Goal: Task Accomplishment & Management: Use online tool/utility

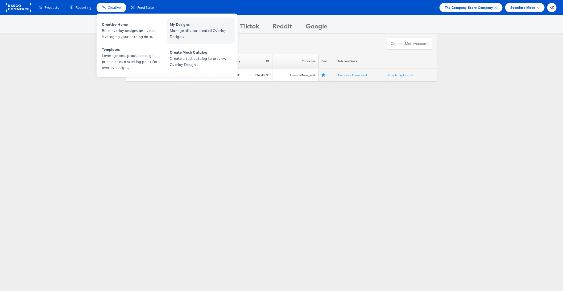
click at [187, 29] on span "Manage all your created Overlay Designs." at bounding box center [202, 34] width 64 height 12
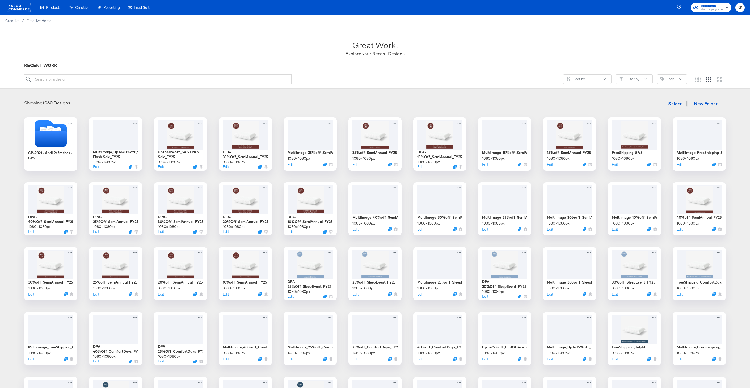
click at [17, 8] on rect at bounding box center [19, 8] width 24 height 10
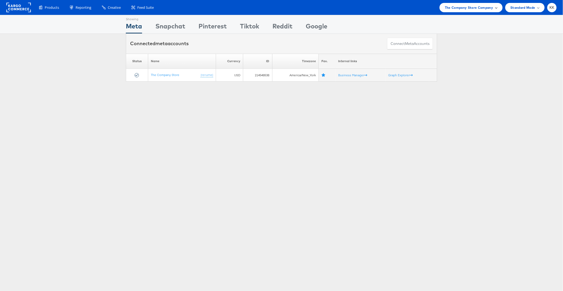
click at [488, 12] on div "The Company Store Company" at bounding box center [470, 7] width 63 height 9
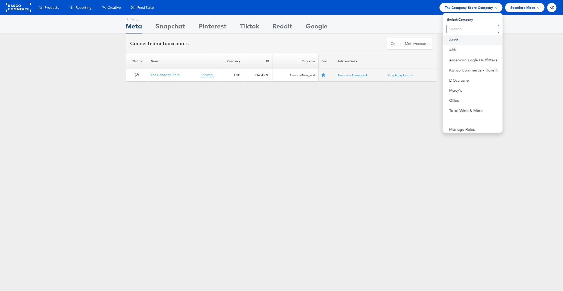
click at [467, 40] on link "Aerie" at bounding box center [473, 39] width 49 height 5
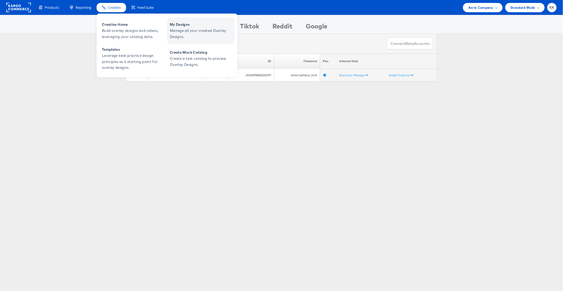
click at [187, 32] on span "Manage all your created Overlay Designs." at bounding box center [202, 34] width 64 height 12
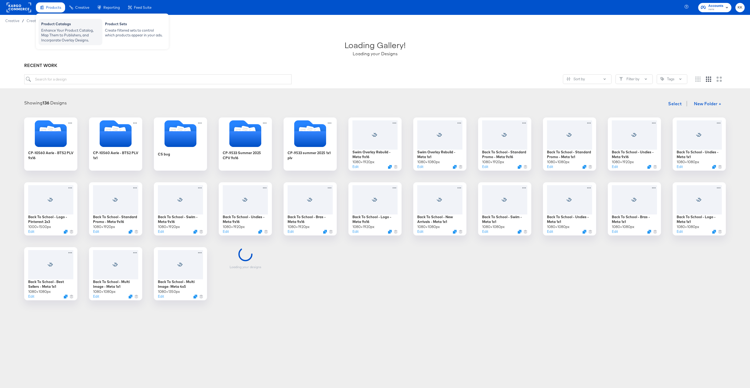
click at [50, 28] on div "Enhance Your Product Catalog, Map Them to Publishers, and Incorporate Overlay D…" at bounding box center [70, 35] width 58 height 15
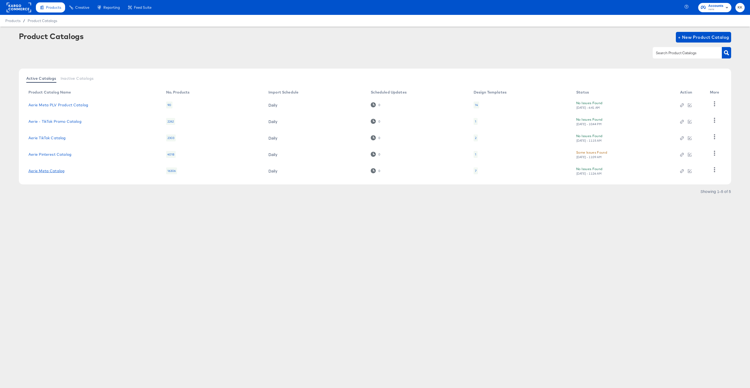
click at [53, 169] on link "Aerie Meta Catalog" at bounding box center [46, 171] width 36 height 4
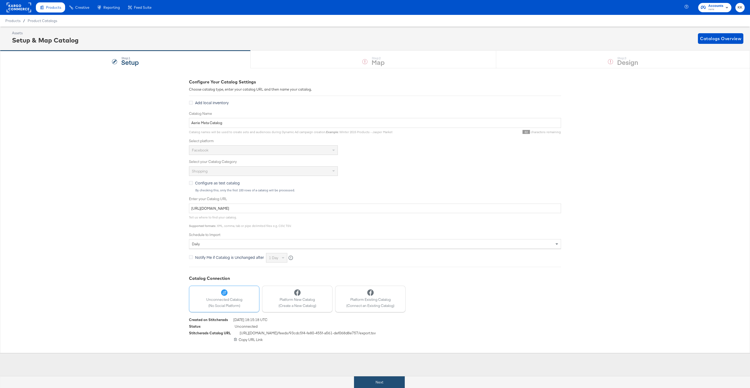
click at [363, 385] on button "Next" at bounding box center [379, 382] width 51 height 12
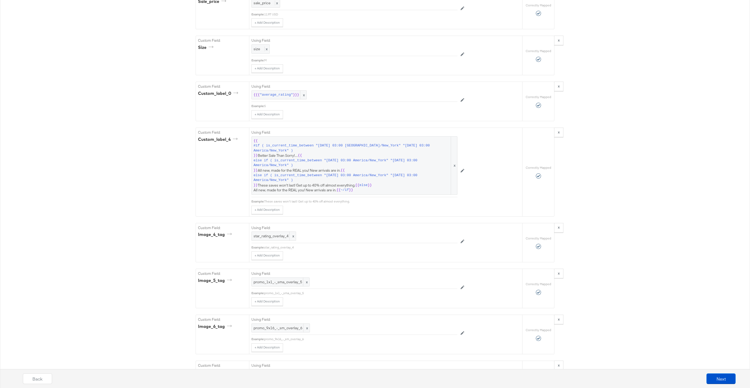
scroll to position [1241, 0]
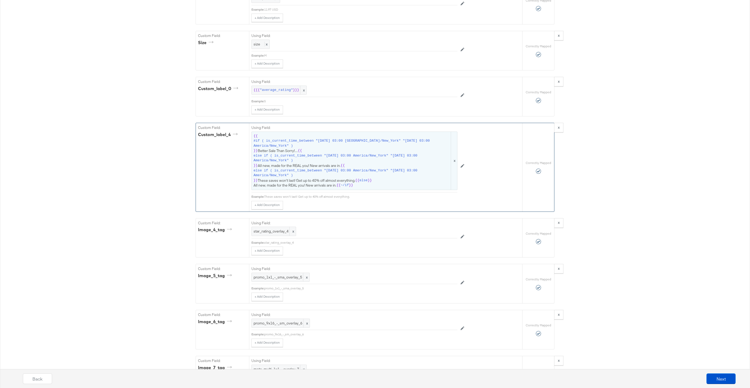
click at [306, 169] on span "else if ( is_current_time_between "[DATE] 03:00 America/New_York" "[DATE] 03:00…" at bounding box center [352, 173] width 196 height 10
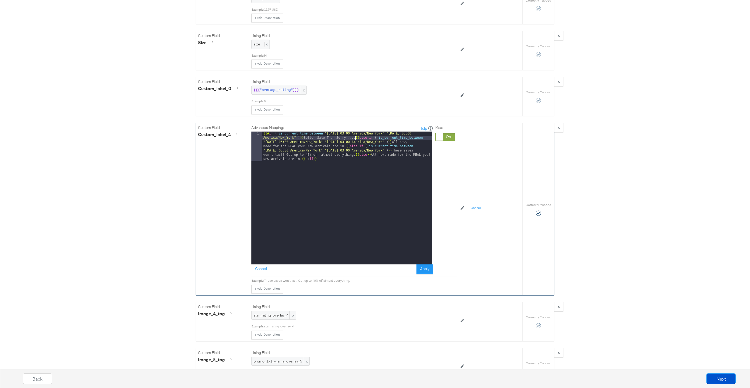
click at [356, 140] on div "{{# if ( is_current_time_between "[DATE] 03:00 America/New_York" "[DATE] 03:00 …" at bounding box center [347, 228] width 170 height 193
click at [416, 151] on div "{{# if ( is_current_time_between "[DATE] 03:00 America/New_York" "[DATE] 03:00 …" at bounding box center [347, 213] width 170 height 163
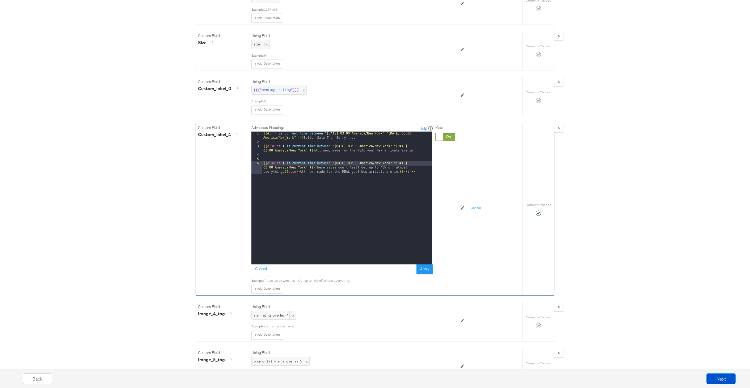
drag, startPoint x: 285, startPoint y: 170, endPoint x: 285, endPoint y: 181, distance: 10.1
click at [285, 171] on div "{{# if ( is_current_time_between "[DATE] 03:00 America/New_York" "[DATE] 03:00 …" at bounding box center [347, 209] width 170 height 154
drag, startPoint x: 293, startPoint y: 172, endPoint x: 258, endPoint y: 164, distance: 36.3
click at [258, 164] on div "1 2 3 4 5 6 7 8 9 10 {{# if ( is_current_time_between "[DATE] 03:00 America/New…" at bounding box center [342, 198] width 181 height 133
click at [287, 174] on div "{{# if ( is_current_time_between "[DATE] 03:00 America/New_York" "[DATE] 03:00 …" at bounding box center [348, 205] width 168 height 146
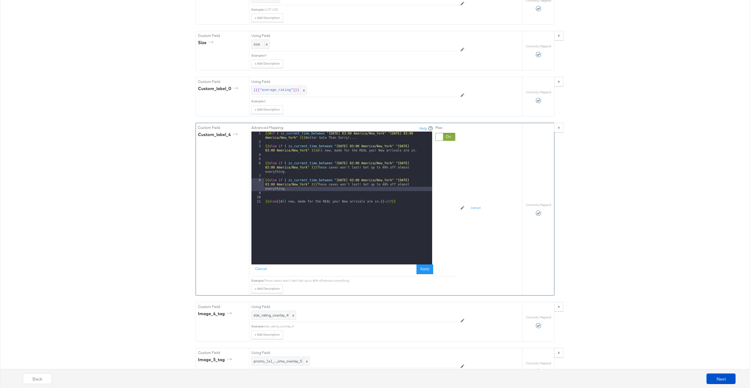
click at [355, 180] on div "{{# if ( is_current_time_between "[DATE] 03:00 America/New_York" "[DATE] 03:00 …" at bounding box center [348, 205] width 168 height 146
click at [425, 180] on div "{{# if ( is_current_time_between "[DATE] 03:00 America/New_York" "[DATE] 03:00 …" at bounding box center [348, 205] width 168 height 146
drag, startPoint x: 321, startPoint y: 190, endPoint x: 321, endPoint y: 186, distance: 4.5
click at [321, 186] on div "{{# if ( is_current_time_between "[DATE] 03:00 America/New_York" "[DATE] 03:00 …" at bounding box center [348, 205] width 168 height 146
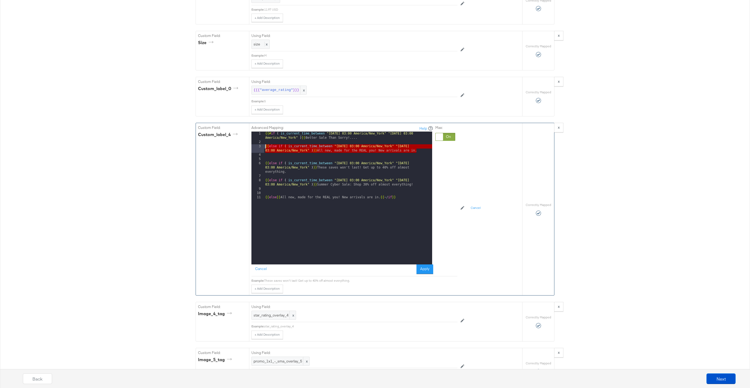
drag, startPoint x: 425, startPoint y: 150, endPoint x: 254, endPoint y: 147, distance: 170.7
click at [254, 147] on div "1 2 3 4 5 6 7 8 9 10 11 {{# if ( is_current_time_between "[DATE] 03:00 America/…" at bounding box center [342, 198] width 181 height 133
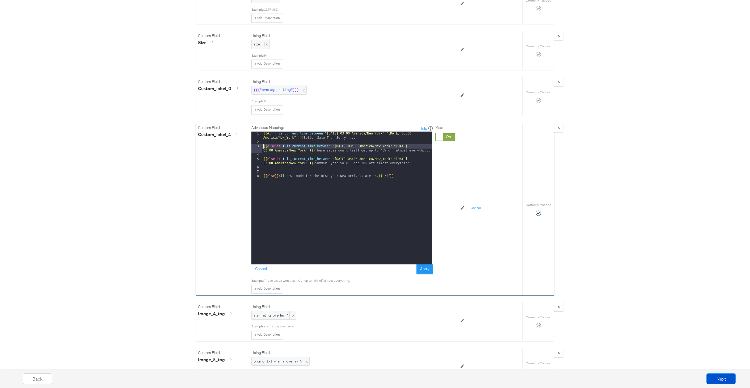
click at [421, 159] on div "{{# if ( is_current_time_between "[DATE] 03:00 America/New_York" "[DATE] 03:00 …" at bounding box center [347, 205] width 170 height 146
click at [263, 147] on div "{{# if ( is_current_time_between "[DATE] 03:00 America/New_York" "[DATE] 03:00 …" at bounding box center [347, 205] width 170 height 146
click at [263, 157] on div "{{# if ( is_current_time_between "[DATE] 03:00 America/New_York" "[DATE] 03:00 …" at bounding box center [347, 209] width 170 height 154
click at [262, 270] on button "Cancel" at bounding box center [261, 270] width 19 height 10
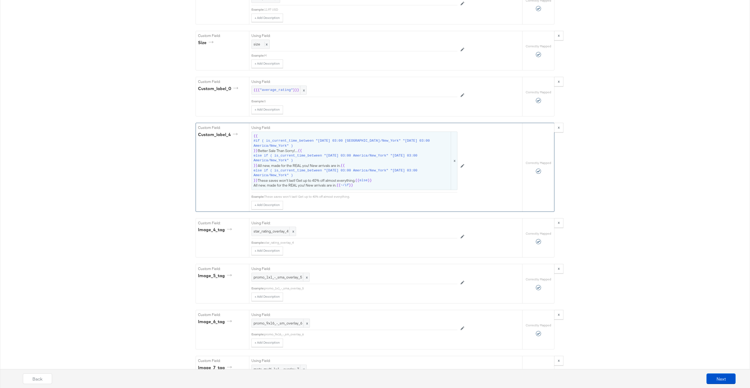
click at [370, 159] on span "else if ( is_current_time_between "[DATE] 03:00 America/New_York" "[DATE] 03:00…" at bounding box center [352, 158] width 196 height 10
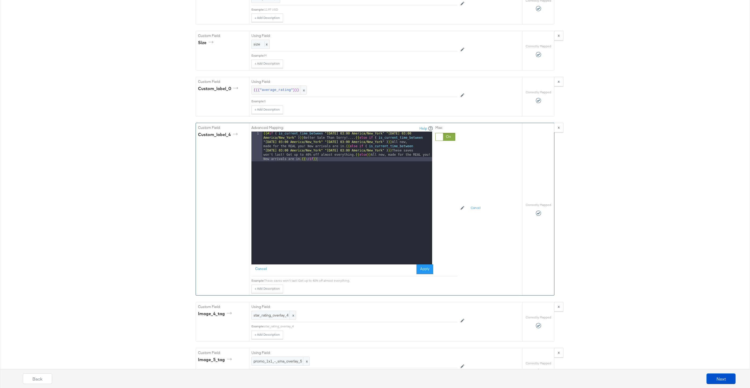
drag, startPoint x: 354, startPoint y: 156, endPoint x: 365, endPoint y: 176, distance: 22.3
click at [354, 157] on div "{{# if ( is_current_time_between "[DATE] 03:00 America/New_York" "[DATE] 03:00 …" at bounding box center [347, 228] width 170 height 193
click at [355, 140] on div "{{# if ( is_current_time_between "[DATE] 03:00 America/New_York" "[DATE] 03:00 …" at bounding box center [347, 213] width 170 height 163
click at [417, 155] on div "{{# if ( is_current_time_between "[DATE] 03:00 America/New_York" "[DATE] 03:00 …" at bounding box center [348, 205] width 168 height 146
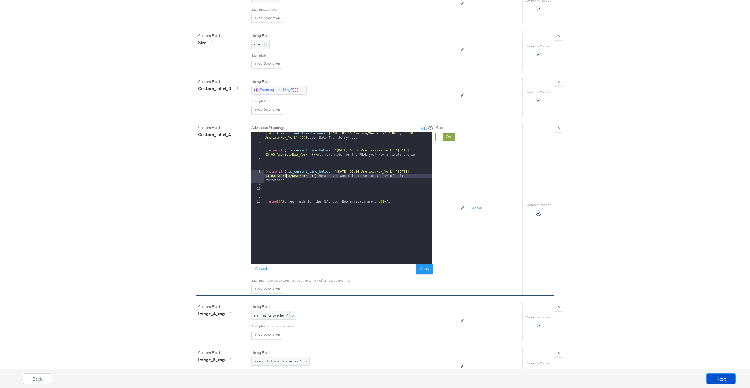
click at [286, 177] on div "{{# if ( is_current_time_between "[DATE] 03:00 America/New_York" "[DATE] 03:00 …" at bounding box center [348, 205] width 168 height 146
drag, startPoint x: 291, startPoint y: 182, endPoint x: 252, endPoint y: 173, distance: 40.4
click at [252, 173] on div "1 2 3 4 5 6 7 8 9 10 11 12 13 {{# if ( is_current_time_between "[DATE] 03:00 Am…" at bounding box center [342, 198] width 181 height 133
click at [273, 188] on div "{{# if ( is_current_time_between "[DATE] 03:00 America/New_York" "[DATE] 03:00 …" at bounding box center [348, 205] width 168 height 146
drag, startPoint x: 355, startPoint y: 189, endPoint x: 355, endPoint y: 200, distance: 10.6
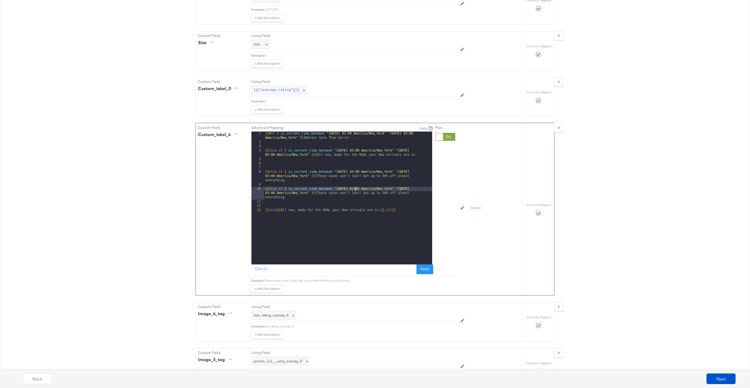
click at [355, 191] on div "{{# if ( is_current_time_between "[DATE] 03:00 America/New_York" "[DATE] 03:00 …" at bounding box center [348, 205] width 168 height 146
click at [427, 189] on div "{{# if ( is_current_time_between "[DATE] 03:00 America/New_York" "[DATE] 03:00 …" at bounding box center [348, 205] width 168 height 146
drag, startPoint x: 334, startPoint y: 198, endPoint x: 333, endPoint y: 194, distance: 4.7
click at [333, 194] on div "{{# if ( is_current_time_between "[DATE] 03:00 America/New_York" "[DATE] 03:00 …" at bounding box center [348, 205] width 168 height 146
click at [338, 224] on div "{{# if ( is_current_time_between "[DATE] 03:00 America/New_York" "[DATE] 03:00 …" at bounding box center [348, 205] width 168 height 146
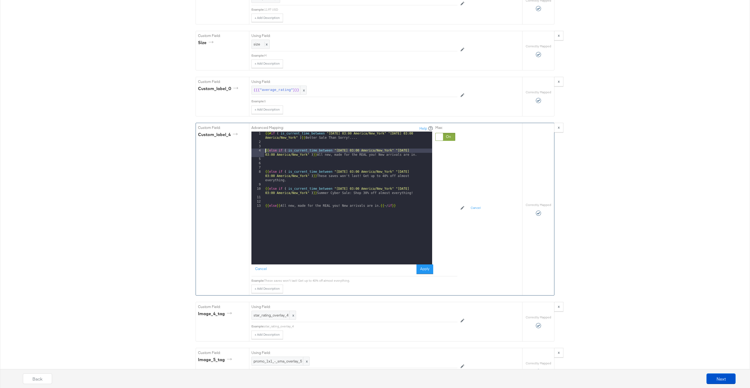
click at [265, 152] on div "{{# if ( is_current_time_between "[DATE] 03:00 America/New_York" "[DATE] 03:00 …" at bounding box center [348, 205] width 168 height 146
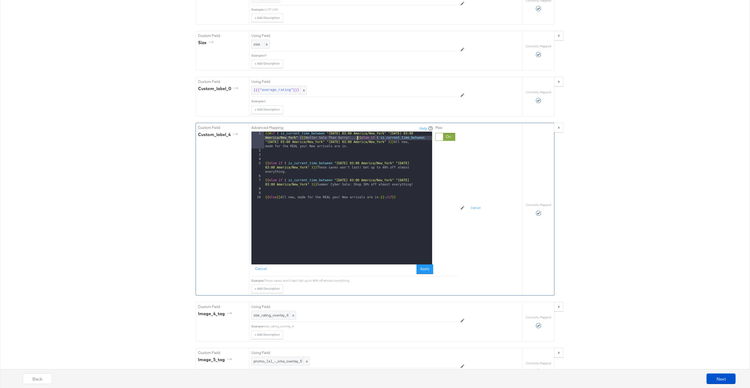
click at [264, 163] on div "5" at bounding box center [258, 167] width 13 height 13
click at [265, 164] on div "{{# if ( is_current_time_between "[DATE] 03:00 America/New_York" "[DATE] 03:00 …" at bounding box center [348, 209] width 168 height 154
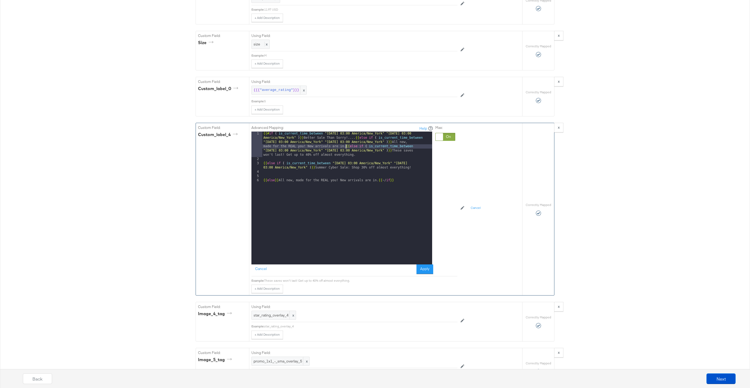
drag, startPoint x: 263, startPoint y: 165, endPoint x: 263, endPoint y: 175, distance: 10.4
click at [263, 165] on div "{{# if ( is_current_time_between "[DATE] 03:00 America/New_York" "[DATE] 03:00 …" at bounding box center [347, 213] width 170 height 163
drag, startPoint x: 265, startPoint y: 177, endPoint x: 265, endPoint y: 194, distance: 16.5
click at [265, 182] on div "{{# if ( is_current_time_between "[DATE] 03:00 America/New_York" "[DATE] 03:00 …" at bounding box center [347, 217] width 170 height 171
click at [424, 268] on button "Apply" at bounding box center [425, 270] width 17 height 10
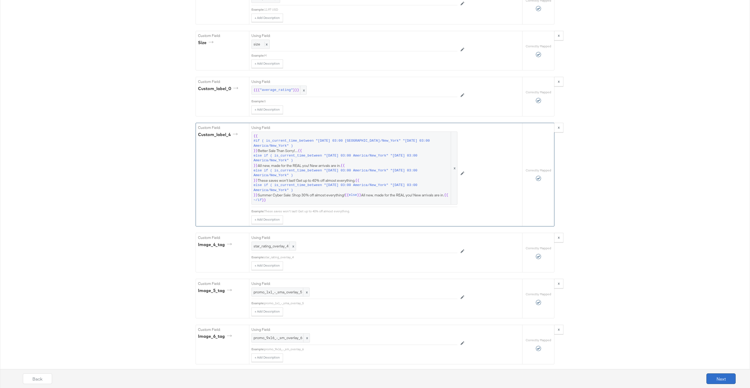
click at [730, 384] on button "Next" at bounding box center [721, 379] width 29 height 11
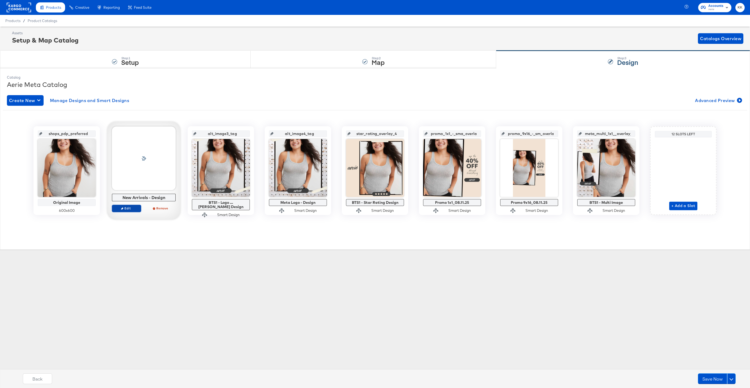
click at [128, 208] on span "Edit" at bounding box center [126, 208] width 24 height 4
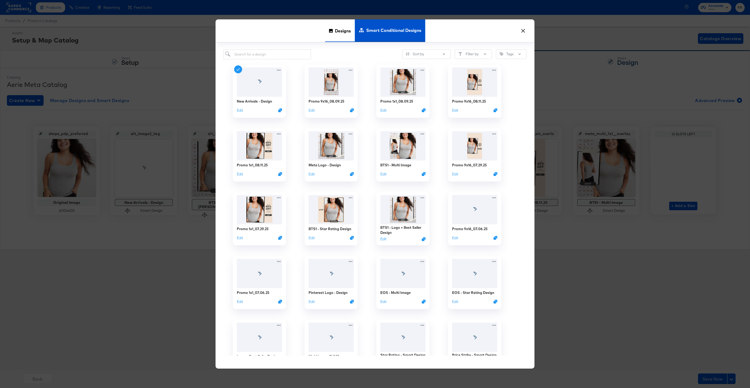
click at [349, 35] on span "Designs" at bounding box center [343, 30] width 16 height 23
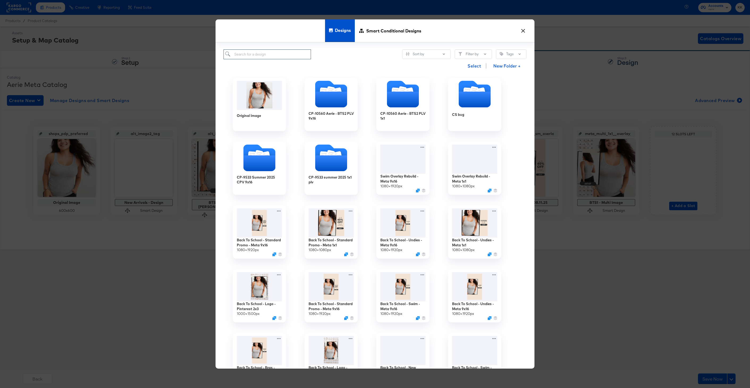
click at [241, 57] on input "search" at bounding box center [267, 54] width 87 height 10
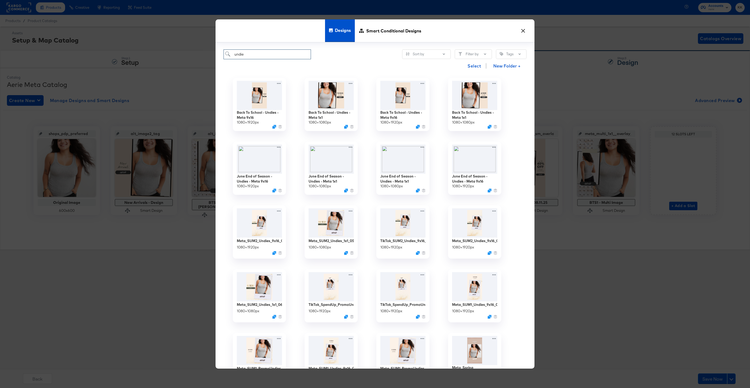
drag, startPoint x: 270, startPoint y: 54, endPoint x: 198, endPoint y: 54, distance: 72.3
click at [198, 54] on div "× Designs Smart Conditional Designs undie Sort by Filter by Tags Select New Fol…" at bounding box center [375, 194] width 750 height 388
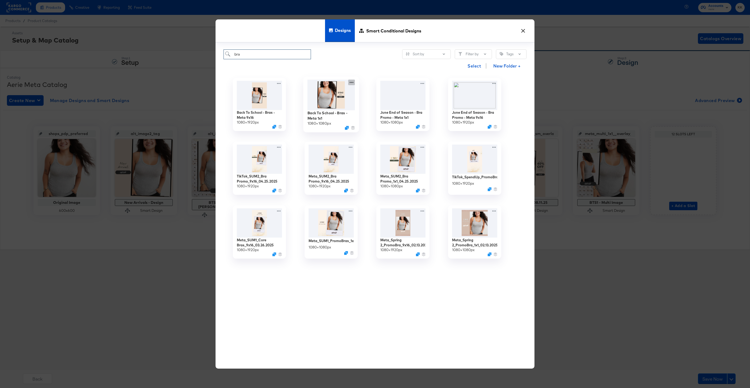
click at [352, 82] on icon at bounding box center [351, 83] width 7 height 6
type input "bra"
click at [374, 115] on icon at bounding box center [370, 114] width 12 height 4
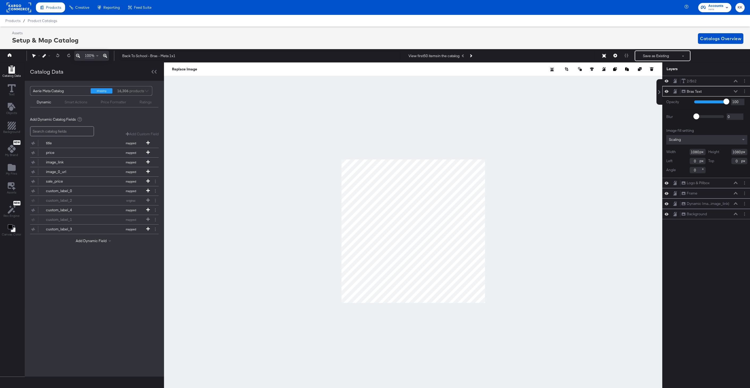
scroll to position [0, 1]
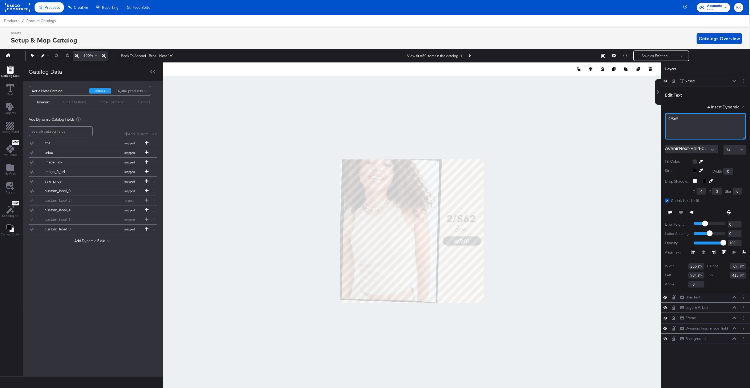
click at [691, 123] on div "2/$62" at bounding box center [705, 126] width 81 height 27
click at [524, 167] on div at bounding box center [412, 231] width 499 height 338
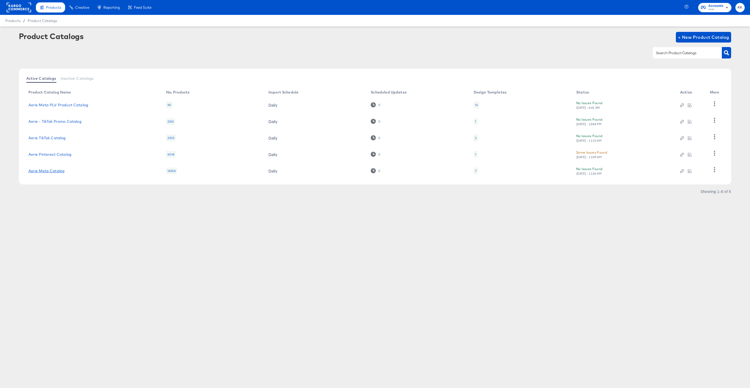
click at [60, 173] on link "Aerie Meta Catalog" at bounding box center [46, 171] width 36 height 4
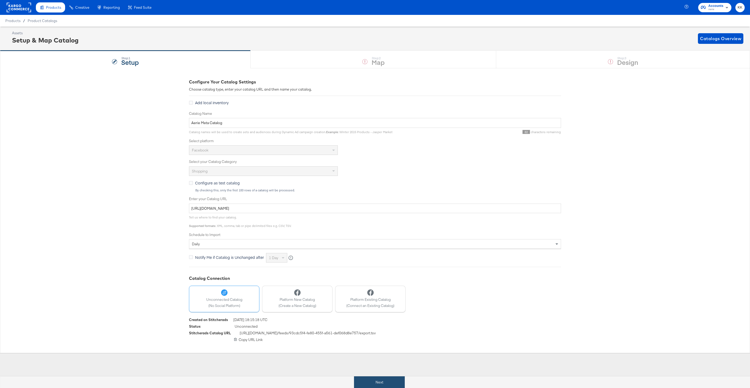
click at [397, 385] on button "Next" at bounding box center [379, 382] width 51 height 12
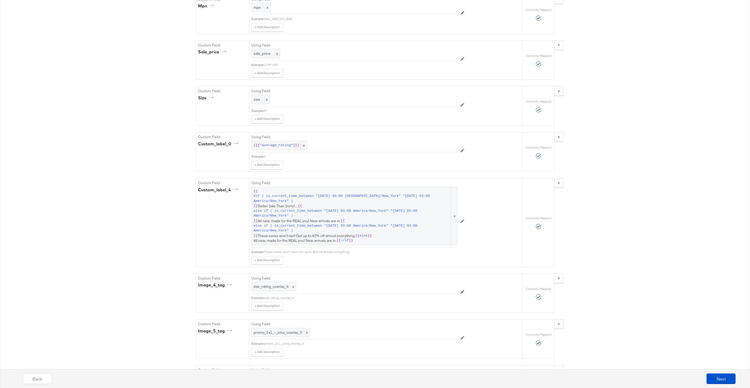
scroll to position [1286, 0]
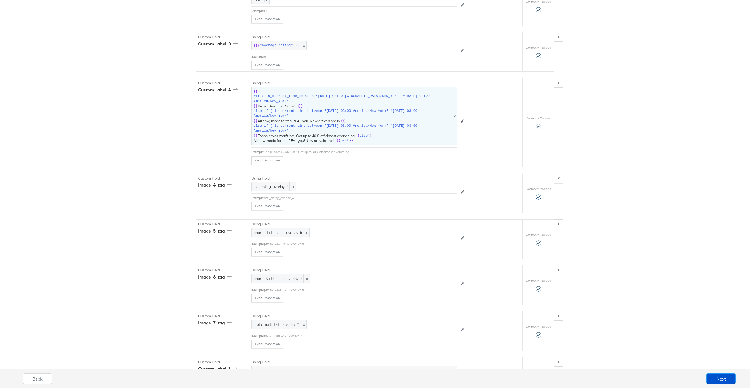
click at [311, 121] on span "{{ #if ( is_current_time_between "[DATE] 03:00 America/New_York" "[DATE] 03:00 …" at bounding box center [355, 116] width 202 height 54
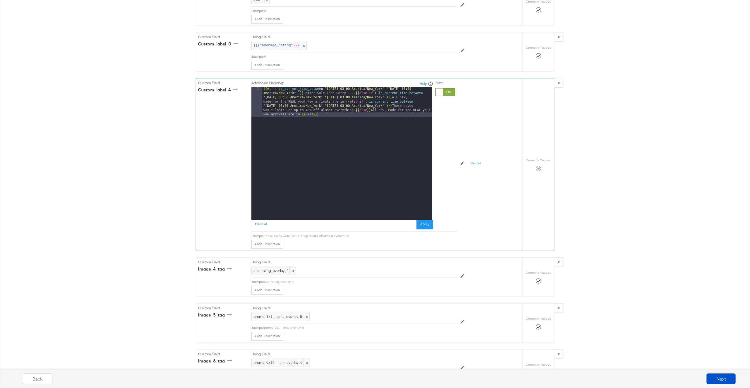
drag, startPoint x: 347, startPoint y: 102, endPoint x: 347, endPoint y: 136, distance: 33.8
click at [347, 102] on div "{{# if ( is_current_time_between "[DATE] 03:00 America/New_York" "[DATE] 03:00 …" at bounding box center [347, 183] width 170 height 193
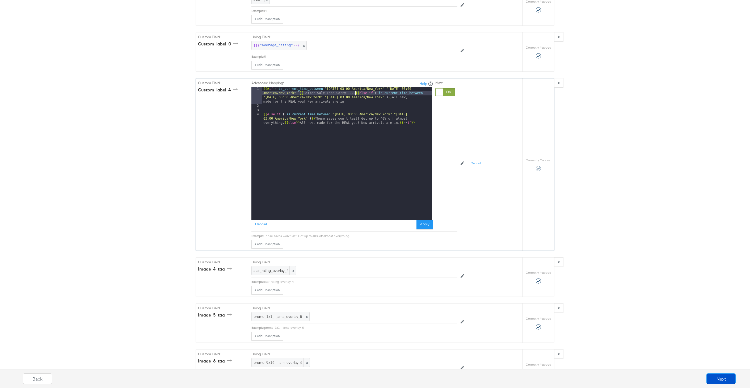
click at [355, 93] on div "{{# if ( is_current_time_between "[DATE] 03:00 America/New_York" "[DATE] 03:00 …" at bounding box center [347, 168] width 170 height 163
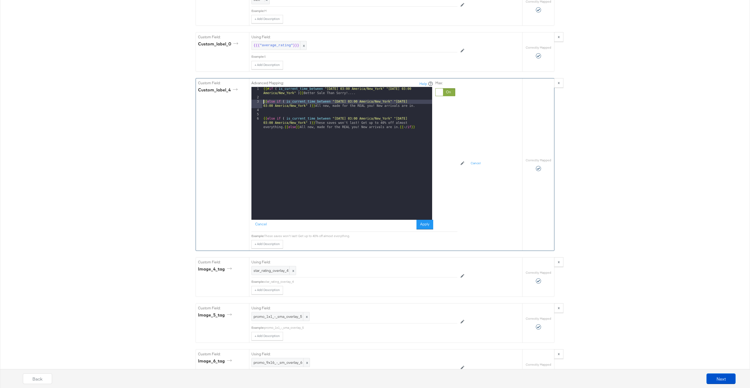
click at [284, 127] on div "{{# if ( is_current_time_between "[DATE] 03:00 America/New_York" "[DATE] 03:00 …" at bounding box center [347, 164] width 170 height 154
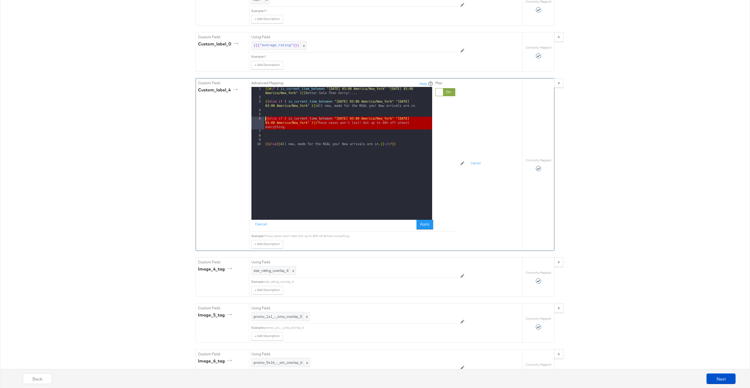
drag, startPoint x: 288, startPoint y: 129, endPoint x: 256, endPoint y: 119, distance: 34.5
click at [256, 119] on div "1 2 3 4 5 6 7 8 9 10 {{# if ( is_current_time_between "[DATE] 03:00 America/New…" at bounding box center [342, 153] width 181 height 133
click at [277, 133] on div "{{# if ( is_current_time_between "[DATE] 03:00 America/New_York" "[DATE] 03:00 …" at bounding box center [348, 160] width 168 height 146
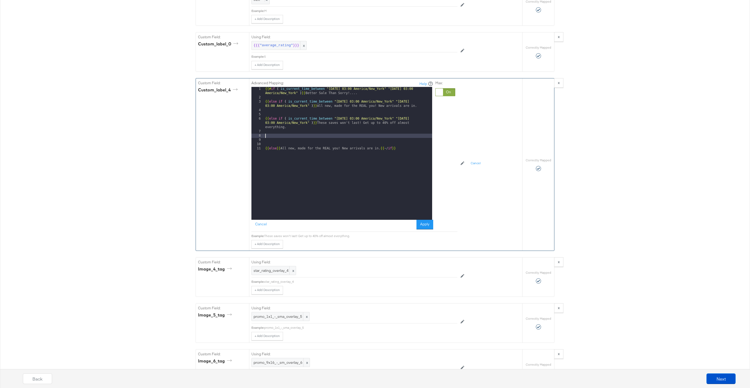
paste textarea
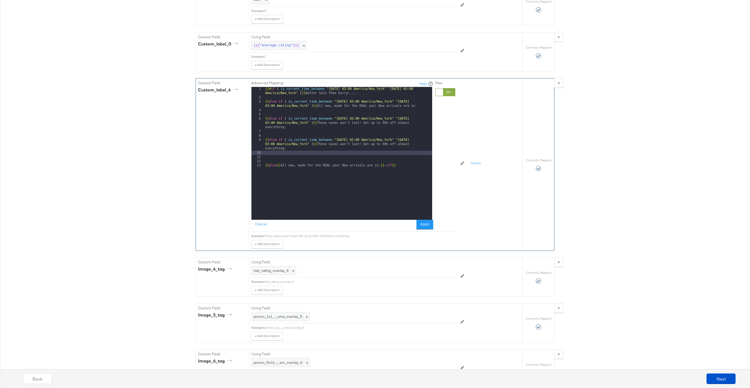
drag, startPoint x: 355, startPoint y: 140, endPoint x: 355, endPoint y: 164, distance: 23.9
click at [355, 140] on div "{{# if ( is_current_time_between "[DATE] 03:00 America/New_York" "[DATE] 03:00 …" at bounding box center [348, 160] width 168 height 146
click at [424, 140] on div "{{# if ( is_current_time_between "[DATE] 03:00 America/New_York" "[DATE] 03:00 …" at bounding box center [348, 160] width 168 height 146
drag, startPoint x: 324, startPoint y: 150, endPoint x: 324, endPoint y: 145, distance: 5.3
click at [324, 145] on div "{{# if ( is_current_time_between "[DATE] 03:00 America/New_York" "[DATE] 03:00 …" at bounding box center [348, 160] width 168 height 146
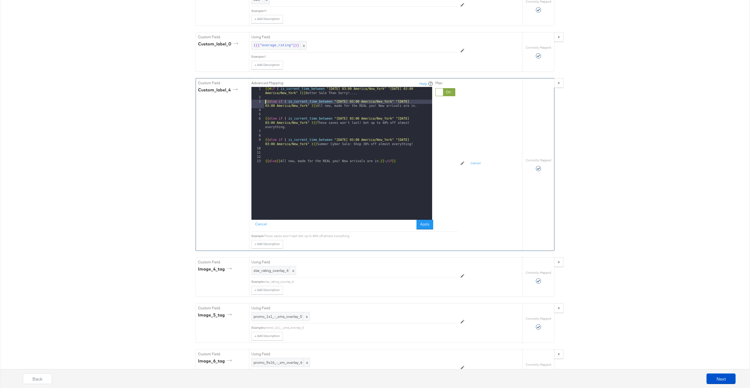
click at [265, 102] on div "{{# if ( is_current_time_between "[DATE] 03:00 America/New_York" "[DATE] 03:00 …" at bounding box center [348, 160] width 168 height 146
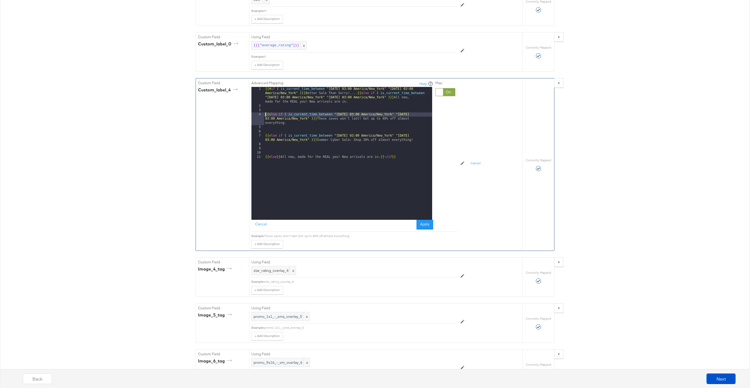
click at [265, 115] on div "{{# if ( is_current_time_between "[DATE] 03:00 America/New_York" "[DATE] 03:00 …" at bounding box center [348, 164] width 168 height 154
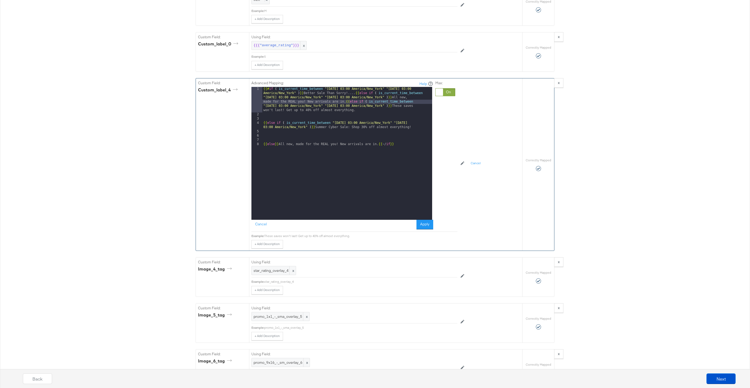
click at [262, 122] on div "{{# if ( is_current_time_between "[DATE] 03:00 America/New_York" "[DATE] 03:00 …" at bounding box center [347, 168] width 170 height 163
drag, startPoint x: 264, startPoint y: 137, endPoint x: 264, endPoint y: 153, distance: 15.7
click at [264, 137] on div "{{# if ( is_current_time_between "[DATE] 03:00 America/New_York" "[DATE] 03:00 …" at bounding box center [347, 172] width 170 height 171
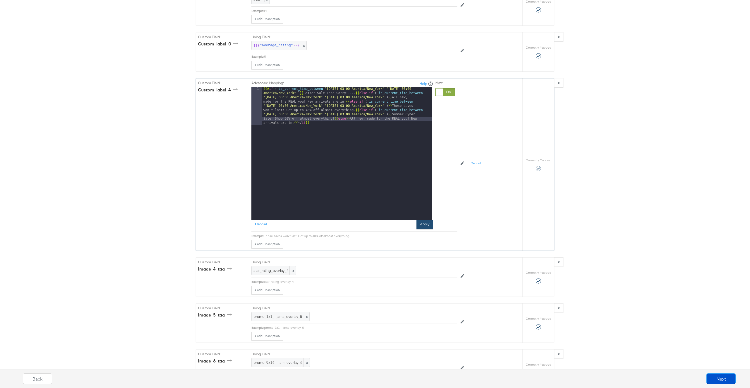
click at [425, 224] on button "Apply" at bounding box center [425, 225] width 17 height 10
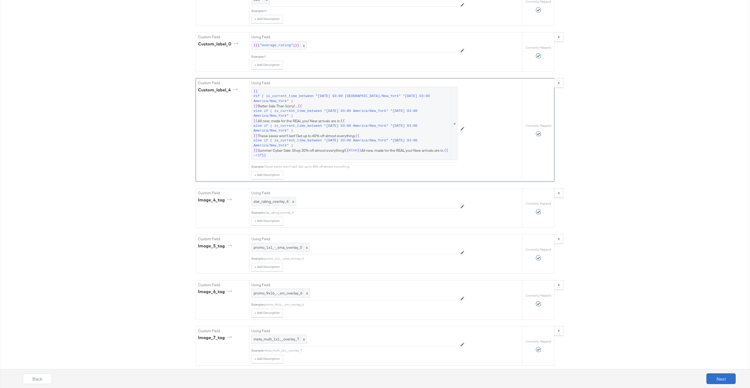
click at [724, 376] on button "Next" at bounding box center [721, 379] width 29 height 11
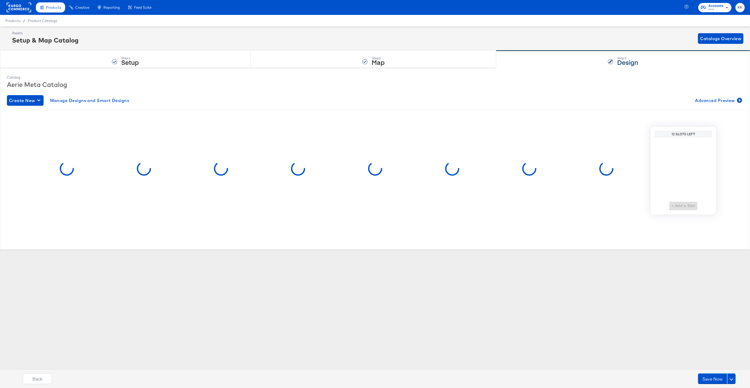
scroll to position [0, 0]
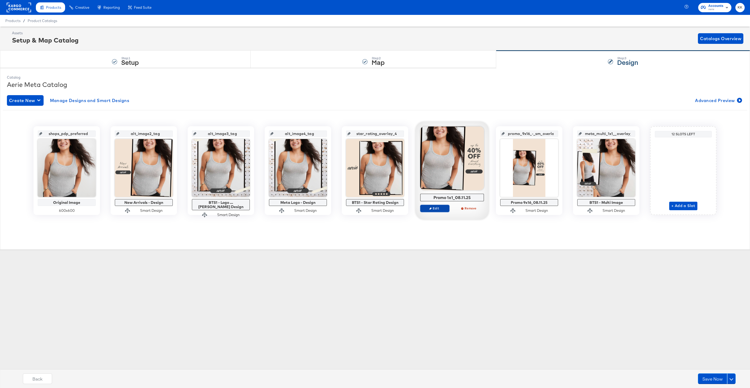
click at [434, 210] on span "Edit" at bounding box center [435, 208] width 24 height 4
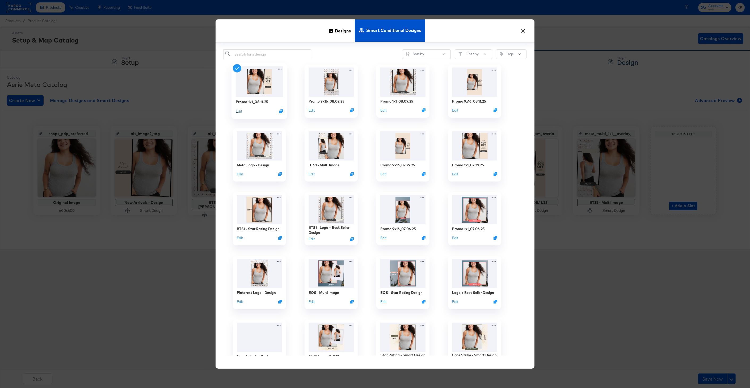
click at [240, 111] on button "Edit" at bounding box center [239, 110] width 6 height 5
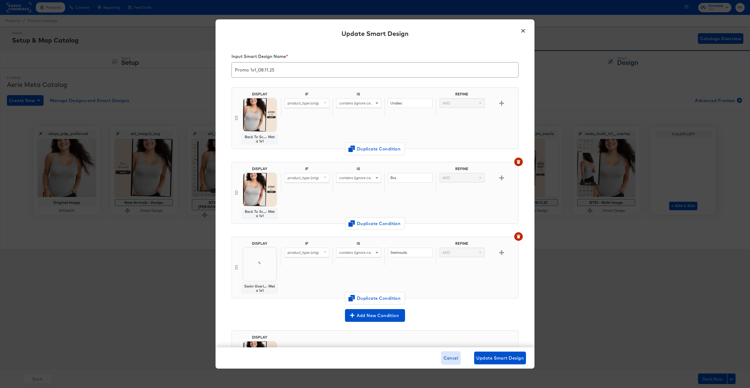
click at [445, 358] on span "Cancel" at bounding box center [451, 357] width 15 height 7
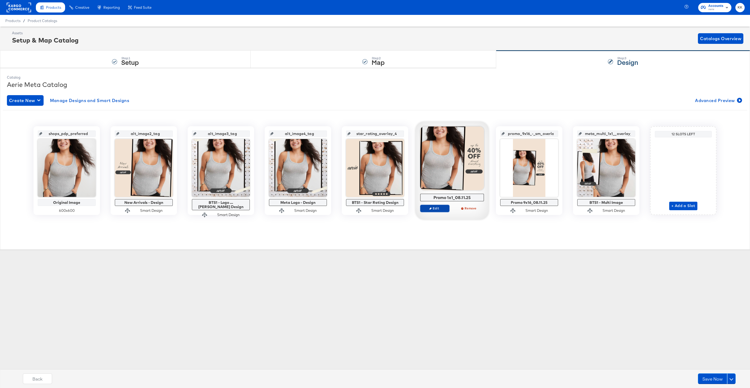
click at [438, 210] on span "Edit" at bounding box center [435, 208] width 24 height 4
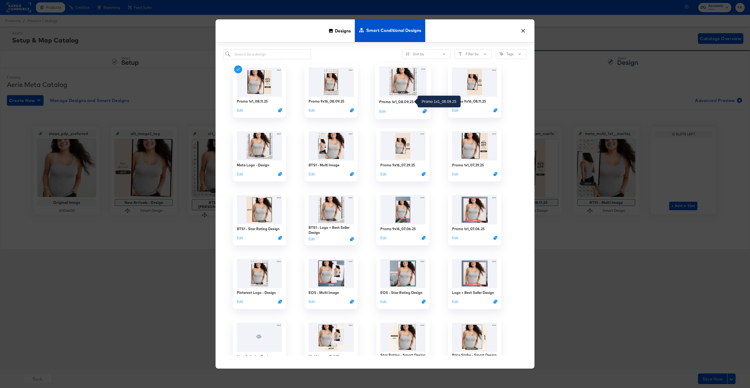
click at [394, 102] on div "Promo 1x1_08.09.25" at bounding box center [396, 101] width 35 height 5
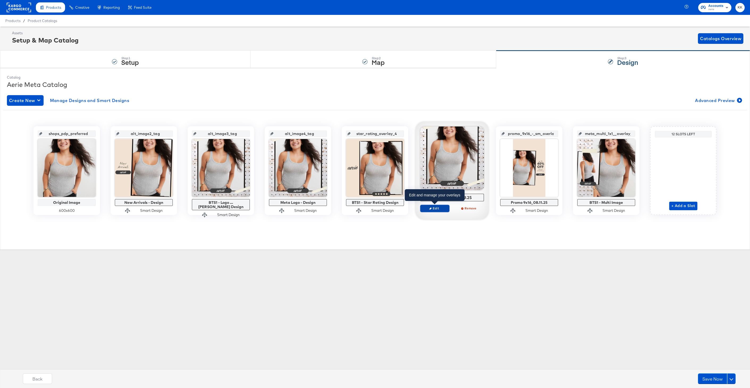
click at [442, 206] on button "Edit" at bounding box center [434, 208] width 29 height 7
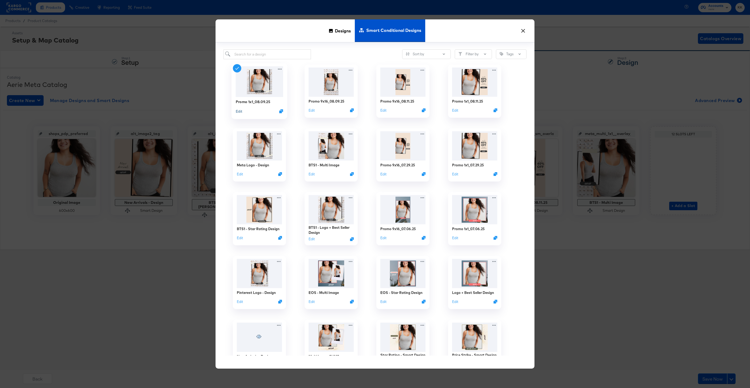
click at [240, 110] on button "Edit" at bounding box center [239, 110] width 6 height 5
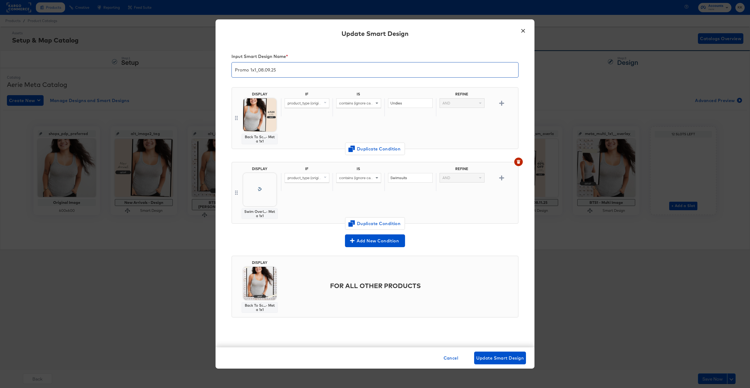
click at [270, 71] on input "Promo 1x1_08.09.25" at bounding box center [375, 67] width 287 height 15
type input "Promo 1x1_08.14.25"
click at [501, 360] on span "Update Smart Design" at bounding box center [500, 357] width 48 height 7
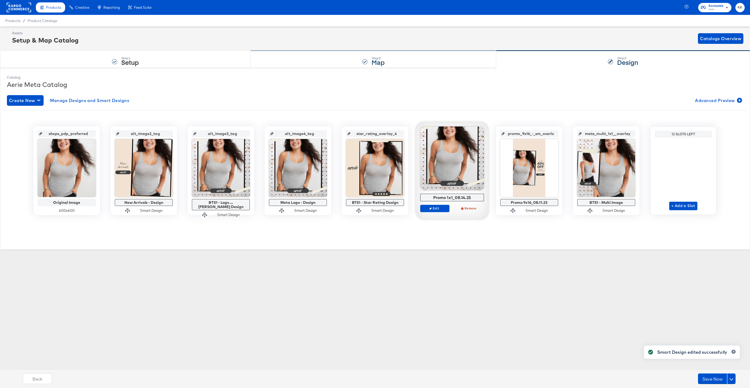
click at [356, 59] on div "Step: 2 Map" at bounding box center [374, 60] width 246 height 18
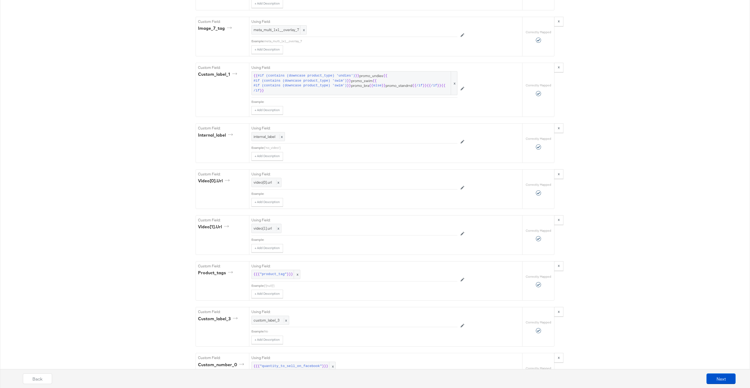
scroll to position [1610, 0]
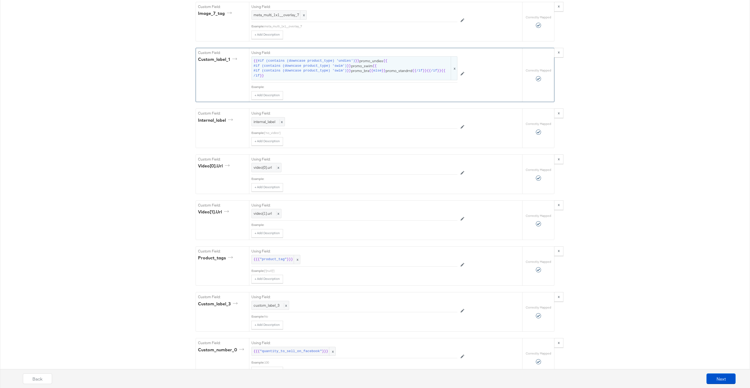
click at [358, 64] on span "{{ #if (contains (downcase product_type) 'undies') }} promo_undies {{ #if (cont…" at bounding box center [355, 68] width 202 height 20
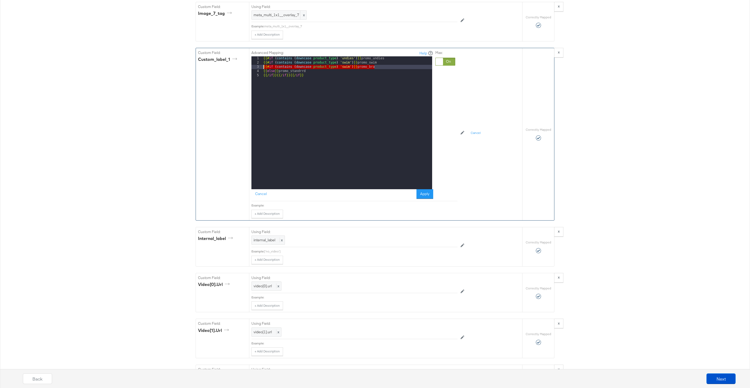
drag, startPoint x: 382, startPoint y: 67, endPoint x: 257, endPoint y: 67, distance: 125.2
click at [257, 67] on div "1 2 3 4 5 {{# if ( contains ( downcase product_type ) 'undies' ) }} promo_undie…" at bounding box center [342, 122] width 181 height 133
click at [309, 72] on div "{{# if ( contains ( downcase product_type ) 'undies' ) }} promo_undies {{# if (…" at bounding box center [347, 126] width 170 height 141
click at [426, 195] on button "Apply" at bounding box center [425, 194] width 17 height 10
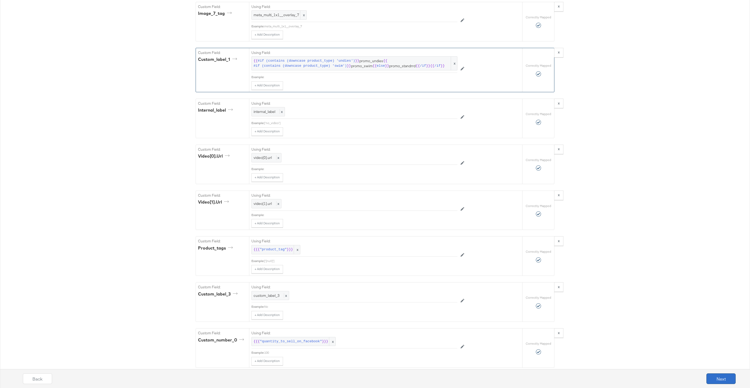
click at [721, 381] on button "Next" at bounding box center [721, 379] width 29 height 11
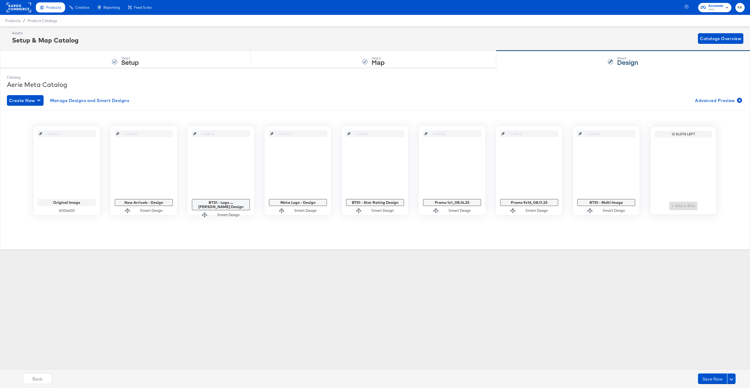
scroll to position [0, 0]
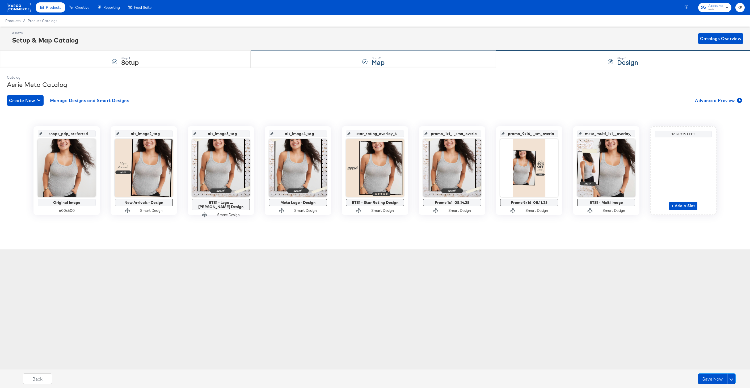
click at [373, 68] on div "Step: 2 Map" at bounding box center [374, 60] width 246 height 18
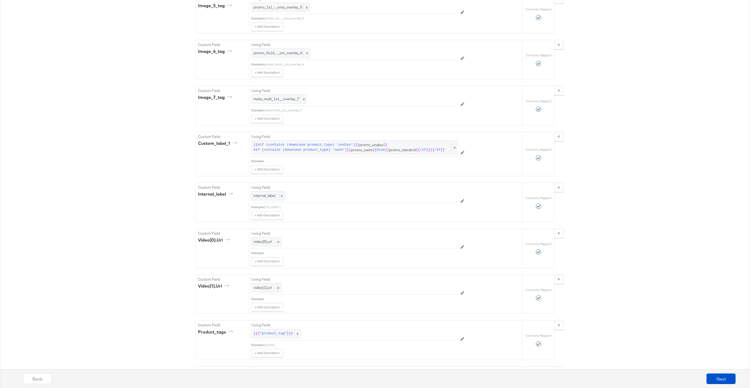
scroll to position [1527, 0]
click at [425, 150] on span "/if" at bounding box center [423, 149] width 6 height 5
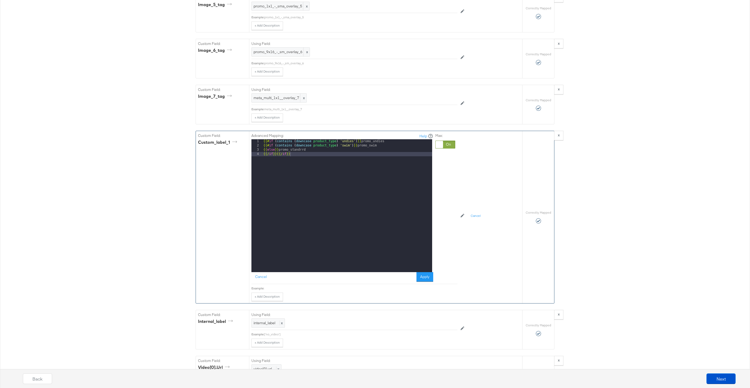
click at [315, 148] on div "{{# if ( contains ( downcase product_type ) 'undies' ) }} promo_undies {{# if (…" at bounding box center [347, 209] width 170 height 141
click at [309, 150] on div "{{# if ( contains ( downcase product_type ) 'undies' ) }} promo_undies {{# if (…" at bounding box center [347, 209] width 170 height 141
click at [424, 276] on button "Apply" at bounding box center [425, 277] width 17 height 10
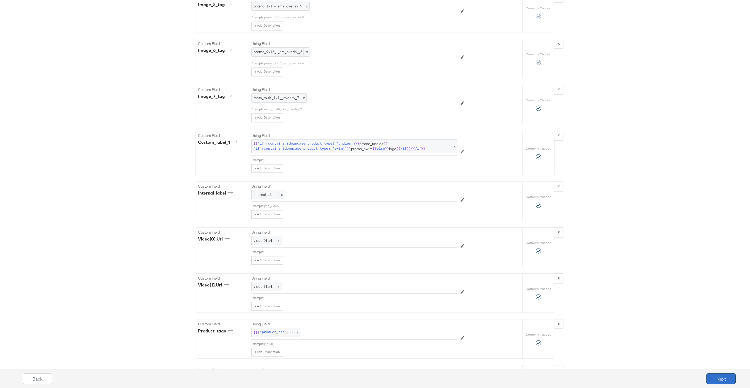
click at [719, 375] on button "Next" at bounding box center [721, 379] width 29 height 11
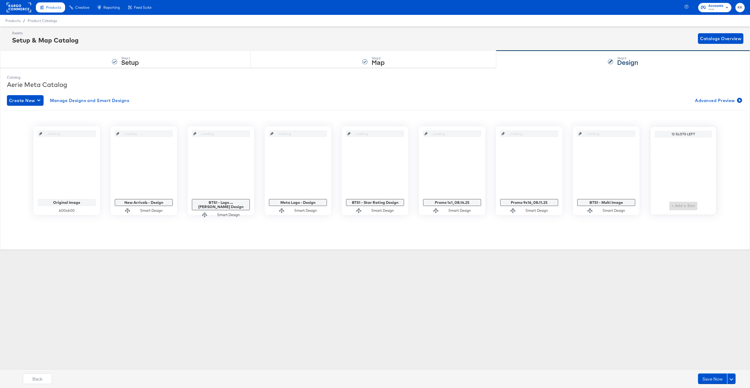
scroll to position [0, 0]
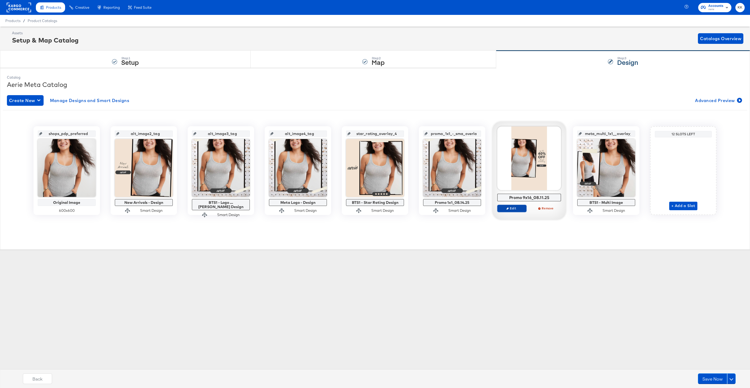
click at [515, 209] on span "Edit" at bounding box center [512, 208] width 24 height 4
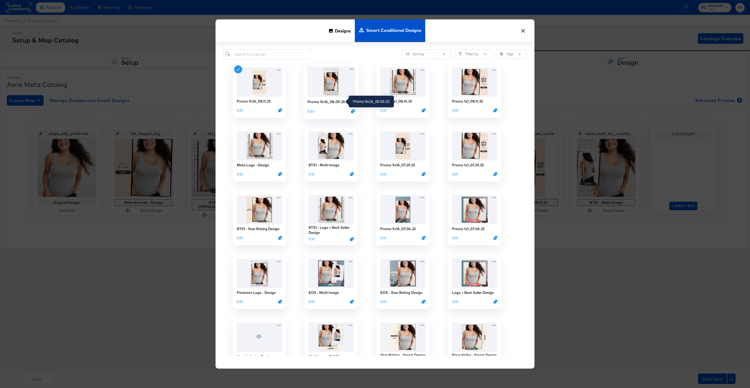
click at [331, 104] on div "Promo 9x16_08.09.25" at bounding box center [327, 101] width 38 height 5
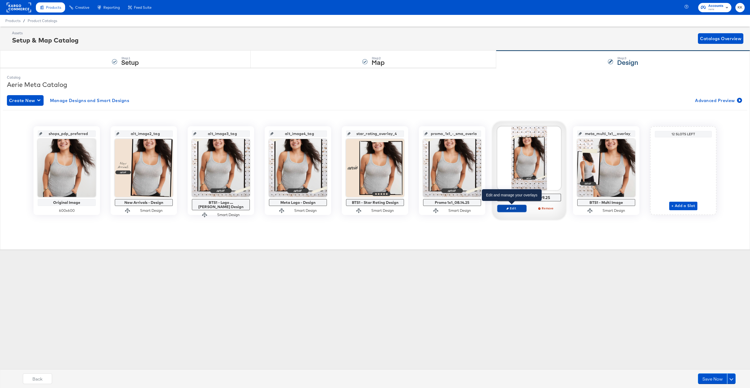
click at [508, 208] on icon "button" at bounding box center [508, 208] width 2 height 2
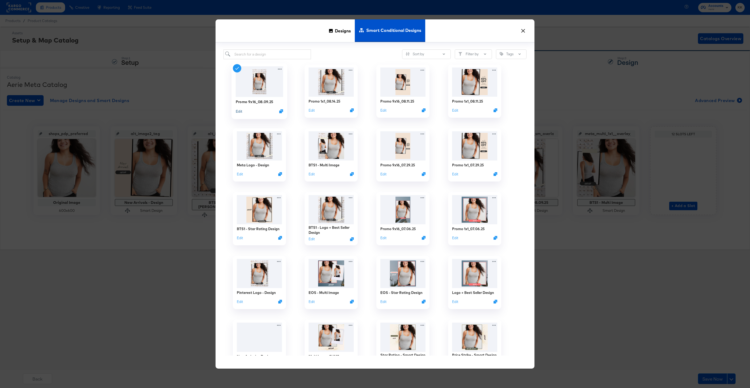
click at [242, 110] on button "Edit" at bounding box center [239, 110] width 6 height 5
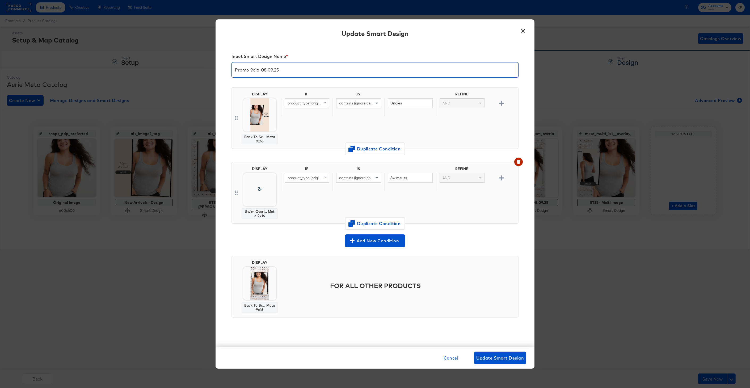
click at [273, 67] on input "Promo 9x16_08.09.25" at bounding box center [375, 67] width 287 height 15
type input "Promo 9x16_08.14.25"
click at [502, 358] on span "Update Smart Design" at bounding box center [500, 357] width 48 height 7
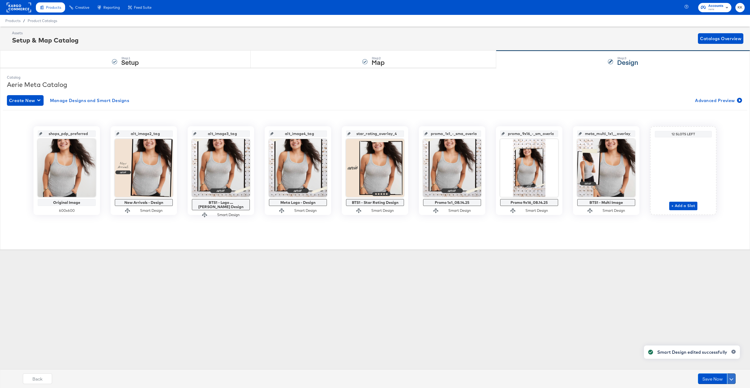
click at [733, 379] on button at bounding box center [731, 379] width 9 height 11
click at [716, 368] on div "Schedule Save" at bounding box center [719, 368] width 24 height 5
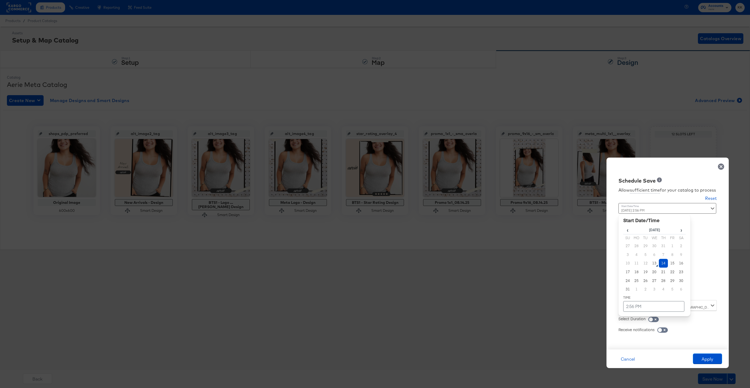
click at [640, 292] on div "[DATE] 2:56 PM ‹ [DATE] › Su Mo Tu We Th Fr Sa 27 28 29 30 31 1 2 3 4 5 6 7 8 9…" at bounding box center [655, 249] width 72 height 93
click at [662, 264] on td "14" at bounding box center [663, 263] width 9 height 9
click at [660, 305] on td "2:56 PM" at bounding box center [654, 306] width 61 height 11
click at [644, 269] on span "▼" at bounding box center [643, 266] width 11 height 11
click at [644, 245] on table "[DATE] ▲ 1 ▼ : ▲ 56 ▼ ▲ PM ▼" at bounding box center [655, 249] width 62 height 50
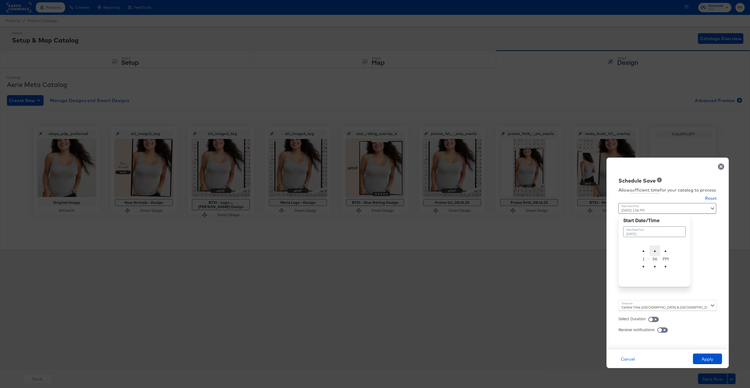
drag, startPoint x: 645, startPoint y: 250, endPoint x: 651, endPoint y: 250, distance: 6.9
click at [645, 250] on span "▲" at bounding box center [643, 250] width 11 height 11
click at [654, 250] on span "▲" at bounding box center [655, 250] width 11 height 11
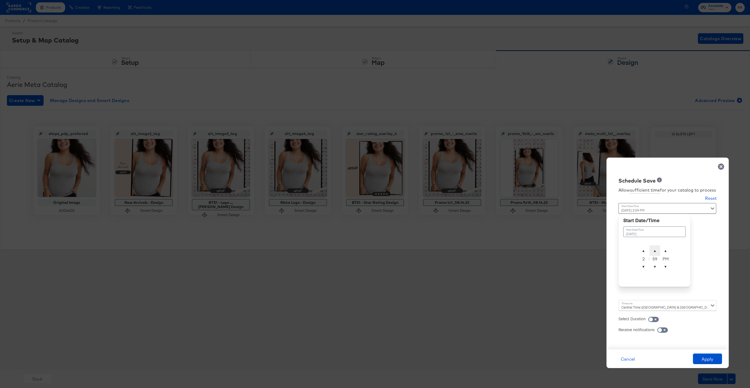
click at [654, 250] on span "▲" at bounding box center [655, 250] width 11 height 11
type input "[DATE] 2:00 AM"
click at [667, 248] on span "▲" at bounding box center [665, 250] width 11 height 11
click at [652, 298] on div "Time : [DATE] 2:00 AM August 14th 2025 ▲ 2 ▼ : ▲ 00 ▼ ▲ AM ▼" at bounding box center [655, 251] width 72 height 97
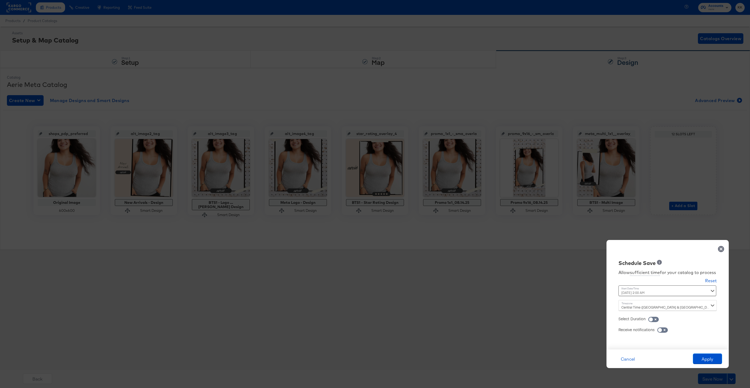
click at [645, 303] on div "Central Time ([GEOGRAPHIC_DATA] & [GEOGRAPHIC_DATA]) ([GEOGRAPHIC_DATA]/[GEOGRA…" at bounding box center [668, 305] width 98 height 11
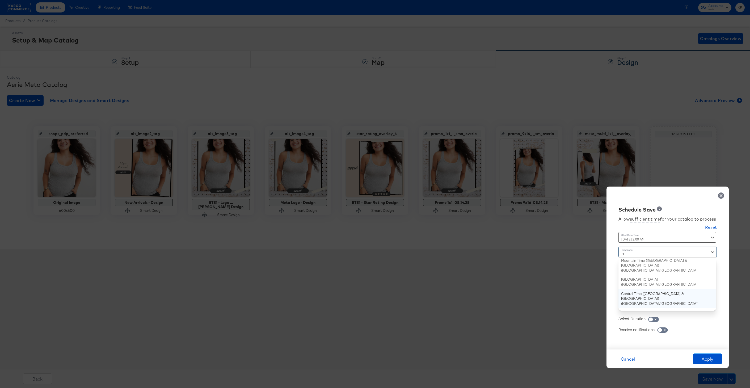
type input "new"
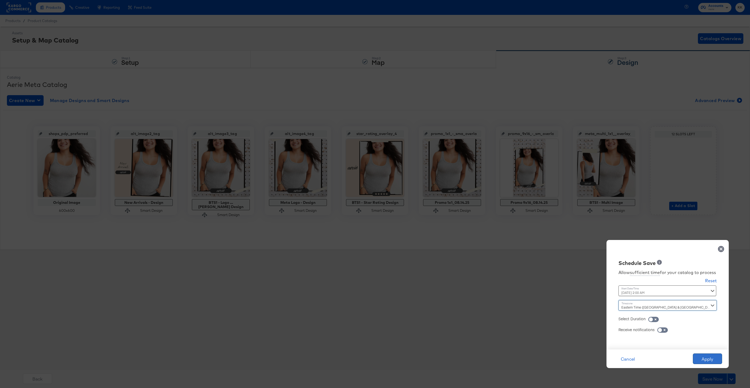
click at [697, 357] on button "Apply" at bounding box center [707, 359] width 29 height 11
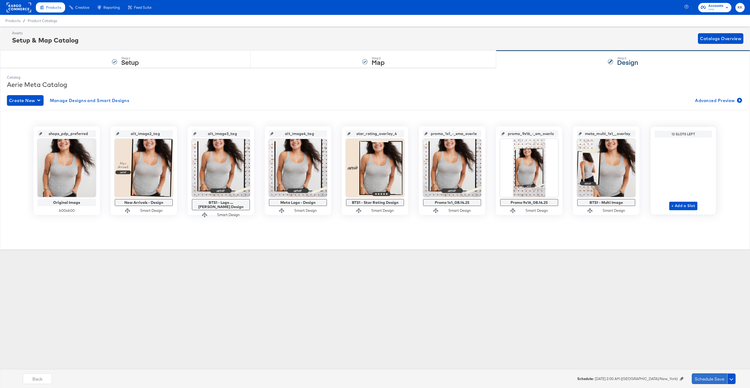
click at [696, 382] on button "Schedule Save" at bounding box center [709, 379] width 35 height 11
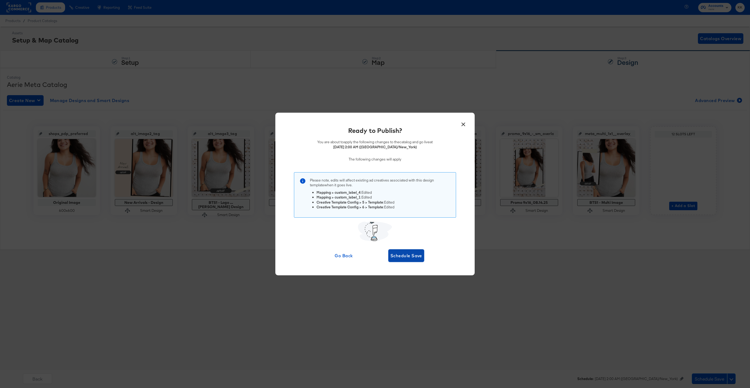
click at [411, 260] on button "Schedule Save" at bounding box center [406, 255] width 36 height 13
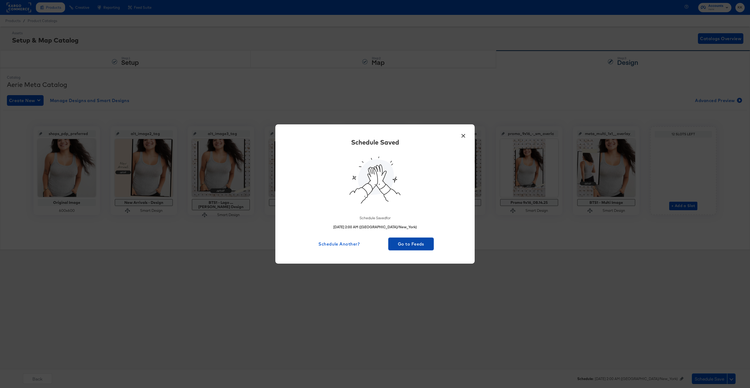
click at [409, 241] on span "Go to Feeds" at bounding box center [411, 243] width 41 height 7
